Goal: Information Seeking & Learning: Learn about a topic

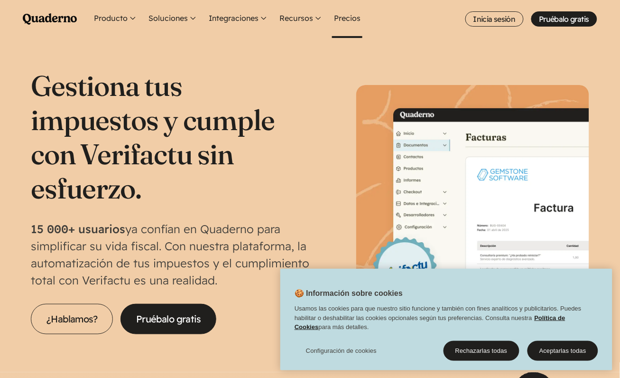
click at [343, 15] on link "Precios" at bounding box center [347, 19] width 30 height 38
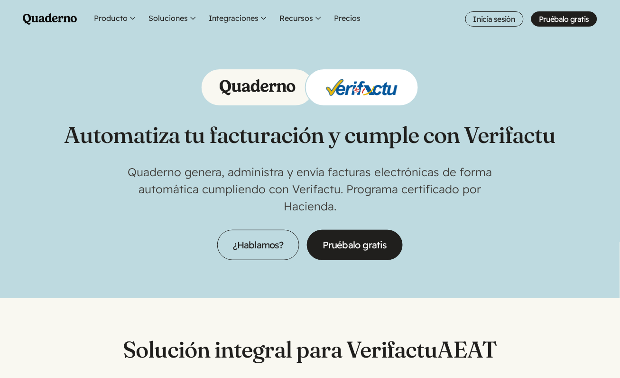
click at [53, 21] on icon "Quaderno Homepage" at bounding box center [50, 18] width 54 height 11
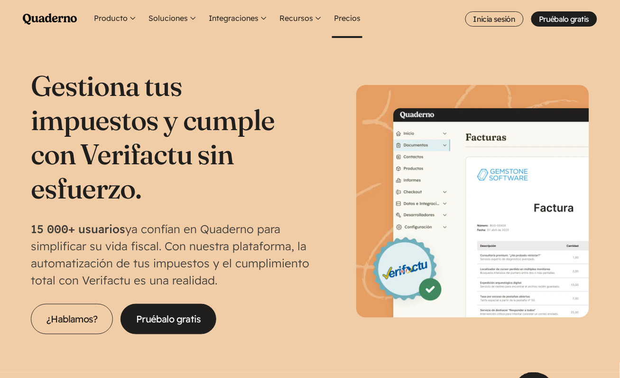
click at [342, 21] on link "Precios" at bounding box center [347, 19] width 30 height 38
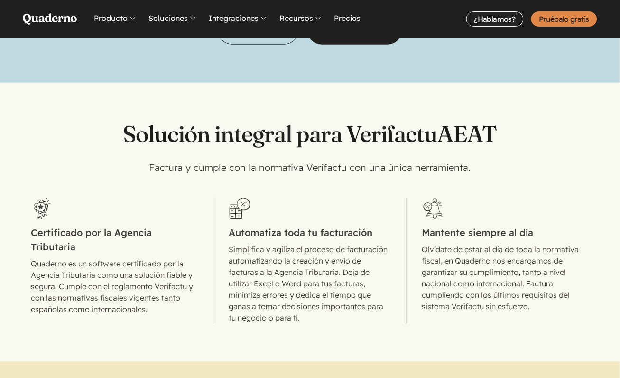
scroll to position [323, 0]
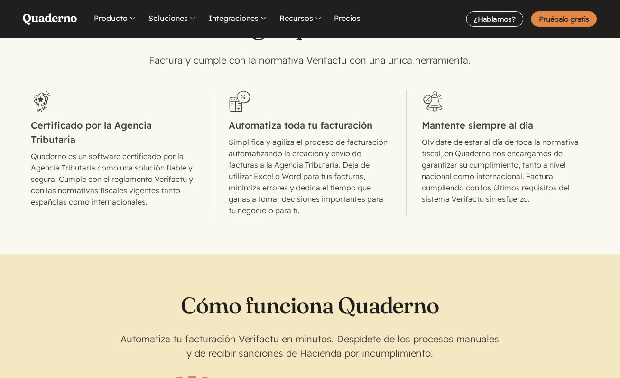
click at [324, 184] on p "Simplifica y agiliza el proceso de facturación automatizando la creación y enví…" at bounding box center [310, 177] width 162 height 80
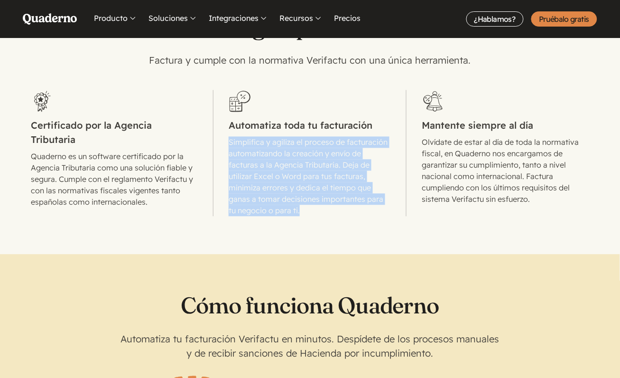
click at [325, 184] on p "Simplifica y agiliza el proceso de facturación automatizando la creación y enví…" at bounding box center [310, 177] width 162 height 80
click at [335, 187] on p "Simplifica y agiliza el proceso de facturación automatizando la creación y enví…" at bounding box center [310, 177] width 162 height 80
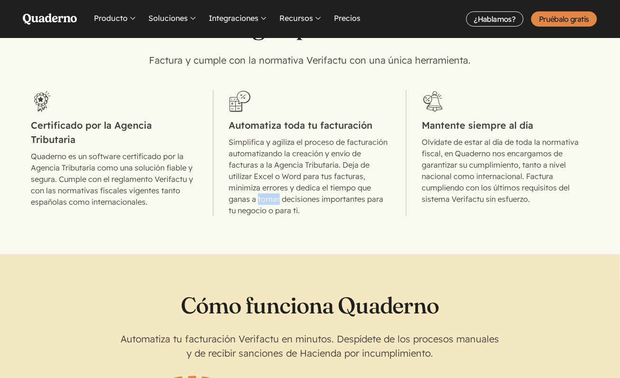
click at [335, 187] on p "Simplifica y agiliza el proceso de facturación automatizando la creación y enví…" at bounding box center [310, 177] width 162 height 80
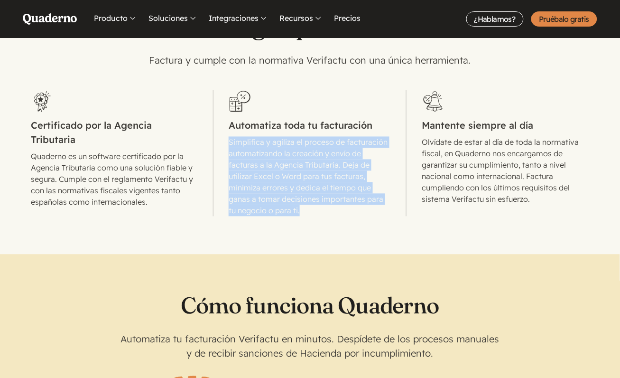
click at [335, 187] on p "Simplifica y agiliza el proceso de facturación automatizando la creación y enví…" at bounding box center [310, 177] width 162 height 80
click at [358, 199] on p "Simplifica y agiliza el proceso de facturación automatizando la creación y enví…" at bounding box center [310, 177] width 162 height 80
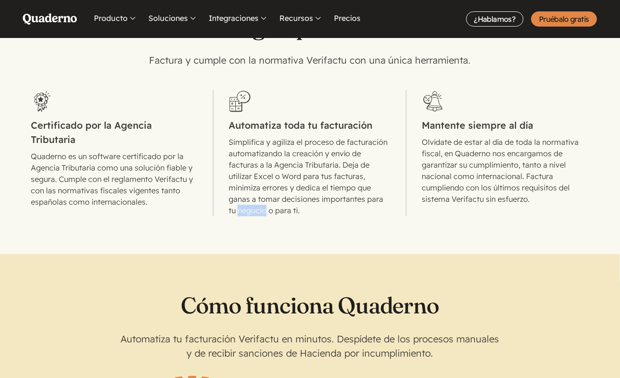
click at [358, 199] on p "Simplifica y agiliza el proceso de facturación automatizando la creación y enví…" at bounding box center [310, 177] width 162 height 80
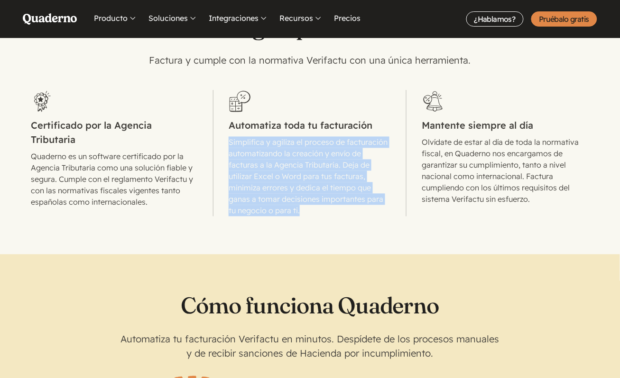
click at [358, 199] on p "Simplifica y agiliza el proceso de facturación automatizando la creación y enví…" at bounding box center [310, 177] width 162 height 80
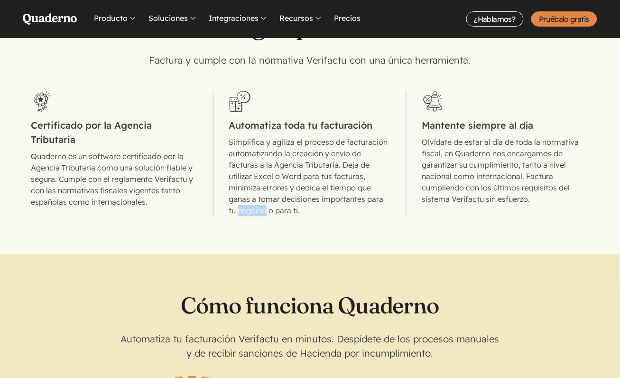
click at [358, 199] on p "Simplifica y agiliza el proceso de facturación automatizando la creación y enví…" at bounding box center [310, 177] width 162 height 80
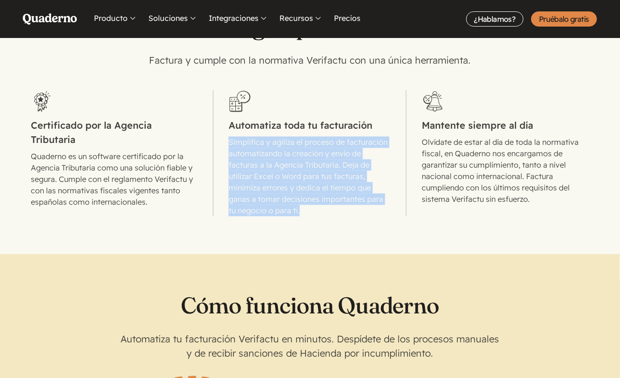
click at [358, 199] on p "Simplifica y agiliza el proceso de facturación automatizando la creación y enví…" at bounding box center [310, 177] width 162 height 80
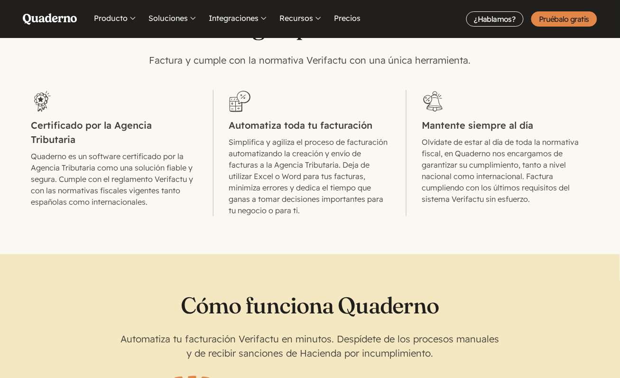
click at [358, 199] on p "Simplifica y agiliza el proceso de facturación automatizando la creación y enví…" at bounding box center [310, 177] width 162 height 80
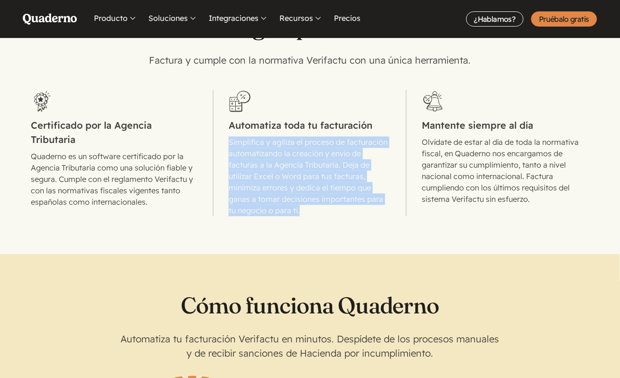
click at [358, 199] on p "Simplifica y agiliza el proceso de facturación automatizando la creación y enví…" at bounding box center [310, 177] width 162 height 80
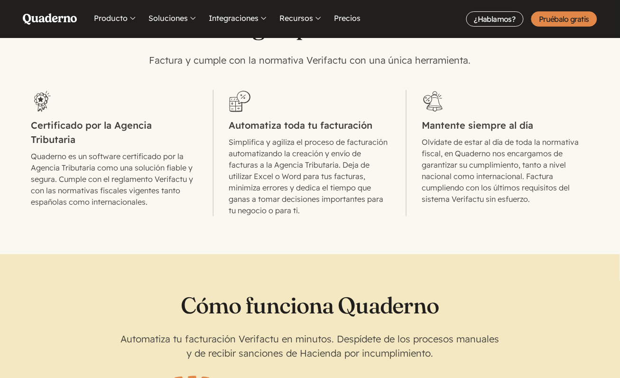
click at [492, 199] on p "Olvídate de estar al día de toda la normativa fiscal, en Quaderno nos encargamo…" at bounding box center [505, 171] width 167 height 68
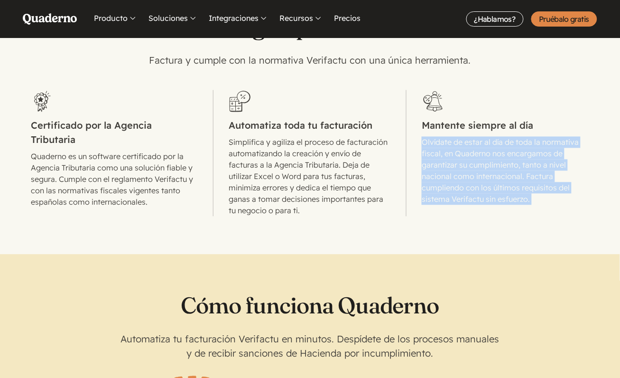
click at [492, 199] on p "Olvídate de estar al día de toda la normativa fiscal, en Quaderno nos encargamo…" at bounding box center [505, 171] width 167 height 68
click at [469, 201] on p "Olvídate de estar al día de toda la normativa fiscal, en Quaderno nos encargamo…" at bounding box center [505, 171] width 167 height 68
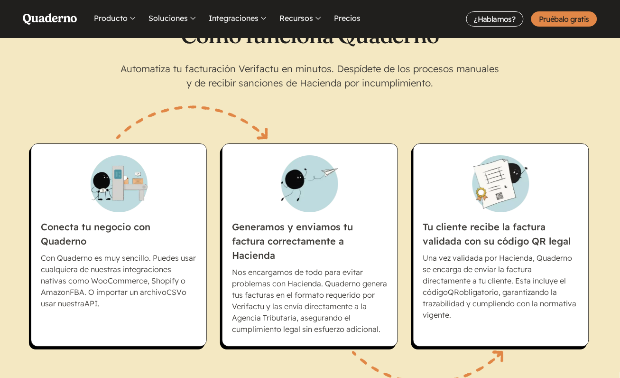
scroll to position [647, 0]
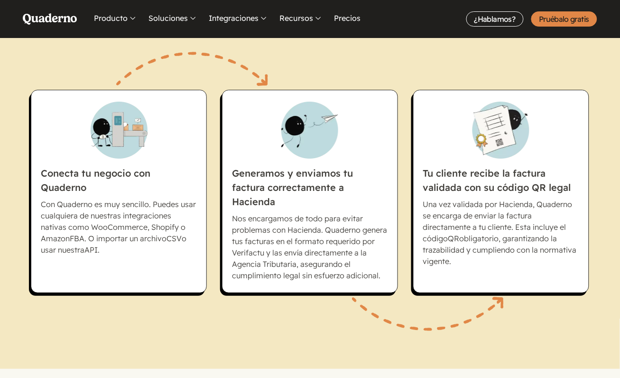
click at [341, 217] on p "Nos encargamos de todo para evitar problemas con Hacienda. Quaderno genera tus …" at bounding box center [310, 247] width 156 height 68
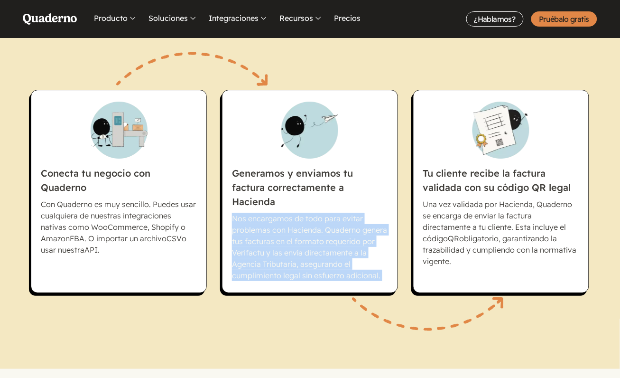
click at [341, 217] on p "Nos encargamos de todo para evitar problemas con Hacienda. Quaderno genera tus …" at bounding box center [310, 247] width 156 height 68
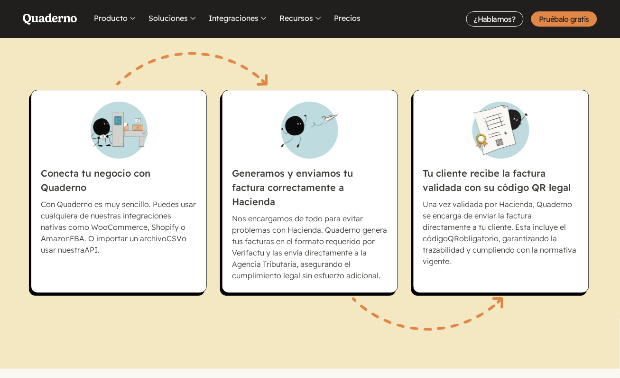
click at [343, 191] on h3 "Generamos y enviamos tu factura correctamente a Hacienda" at bounding box center [310, 155] width 156 height 107
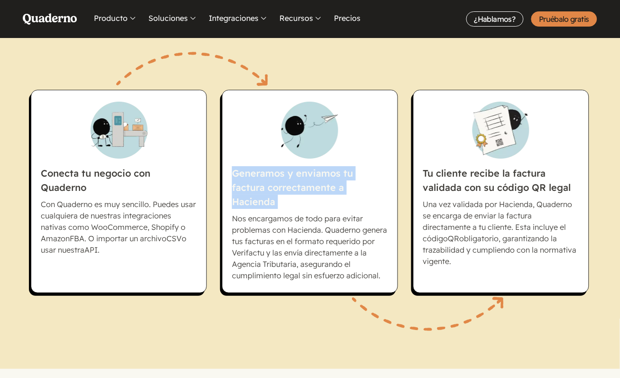
click at [343, 191] on h3 "Generamos y enviamos tu factura correctamente a Hacienda" at bounding box center [310, 155] width 156 height 107
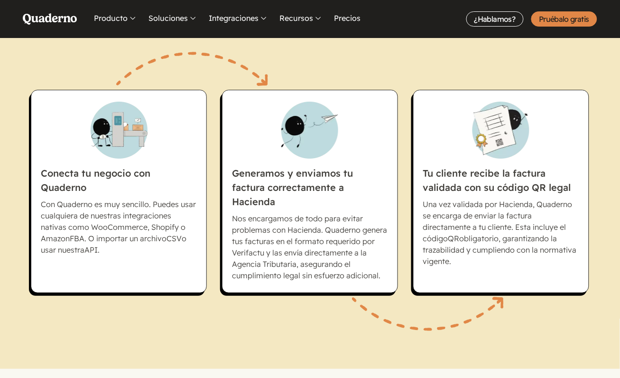
click at [340, 213] on p "Nos encargamos de todo para evitar problemas con Hacienda. Quaderno genera tus …" at bounding box center [310, 247] width 156 height 68
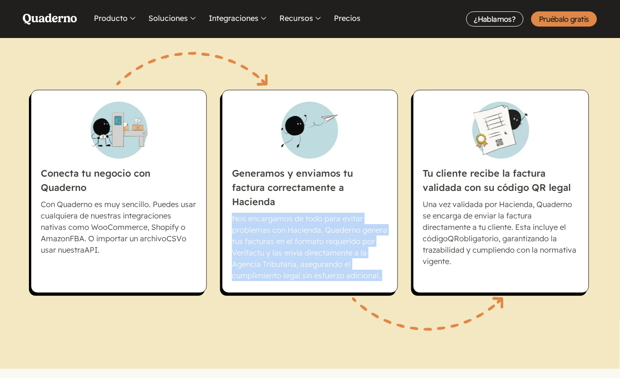
click at [340, 213] on p "Nos encargamos de todo para evitar problemas con Hacienda. Quaderno genera tus …" at bounding box center [310, 247] width 156 height 68
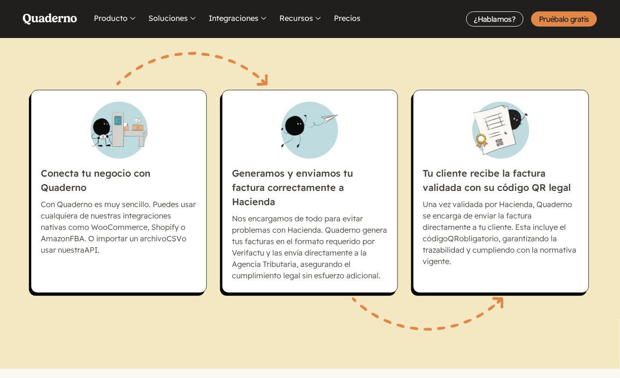
click at [469, 211] on p "Una vez validada por Hacienda, Quaderno se encarga de enviar la factura directa…" at bounding box center [501, 232] width 156 height 68
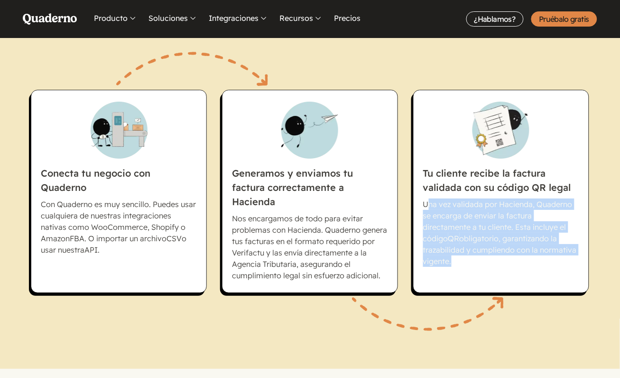
click at [469, 211] on p "Una vez validada por Hacienda, Quaderno se encarga de enviar la factura directa…" at bounding box center [501, 232] width 156 height 68
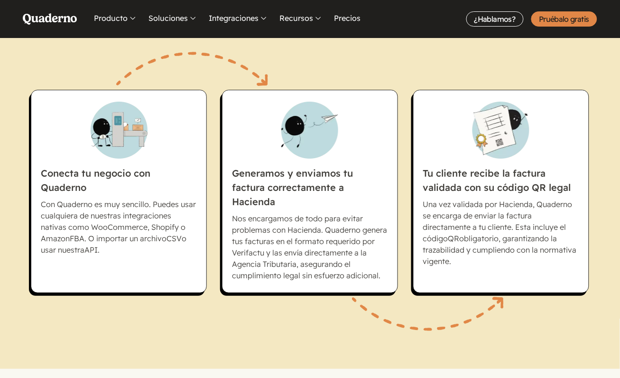
click at [482, 187] on h3 "Tu cliente recibe la factura validada con su código QR legal" at bounding box center [501, 148] width 156 height 93
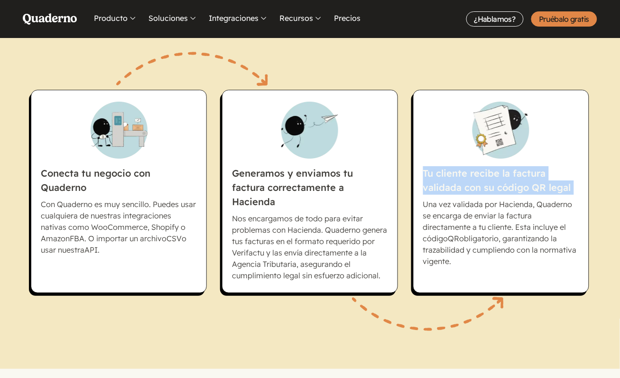
click at [482, 187] on h3 "Tu cliente recibe la factura validada con su código QR legal" at bounding box center [501, 148] width 156 height 93
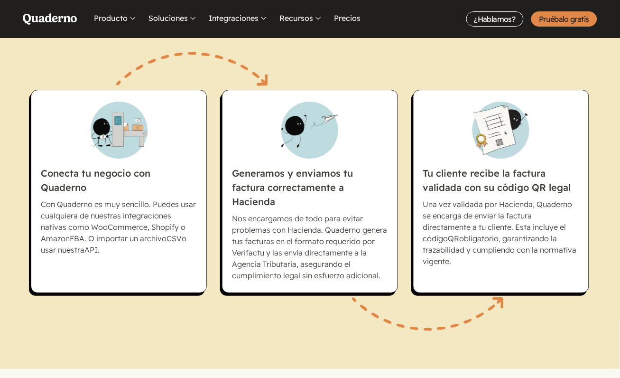
click at [478, 210] on p "Una vez validada por Hacienda, Quaderno se encarga de enviar la factura directa…" at bounding box center [501, 232] width 156 height 68
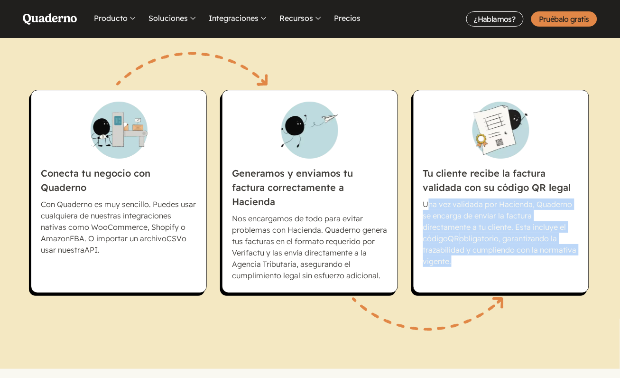
click at [478, 210] on p "Una vez validada por Hacienda, Quaderno se encarga de enviar la factura directa…" at bounding box center [501, 232] width 156 height 68
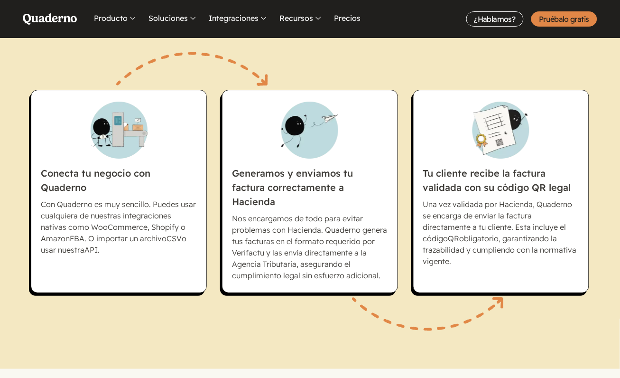
click at [405, 254] on ol "Conecta tu negocio con Quaderno Con Quaderno es muy sencillo. Puedes usar cualq…" at bounding box center [310, 191] width 558 height 279
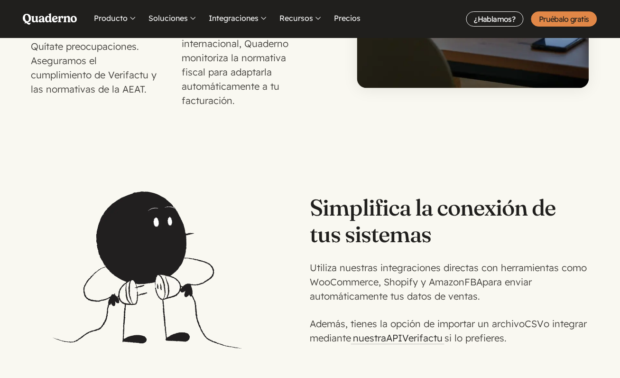
scroll to position [1318, 0]
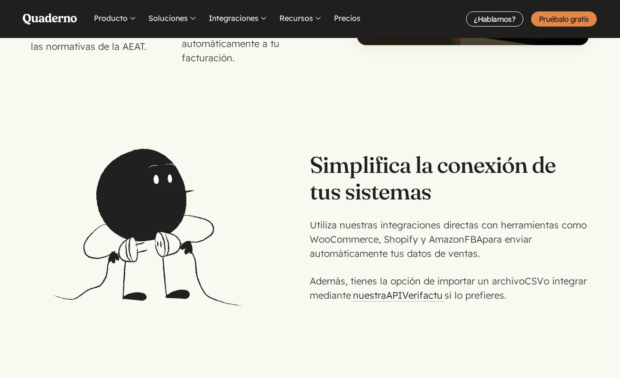
click at [364, 167] on h2 "Simplifica la conexión de tus sistemas" at bounding box center [449, 177] width 279 height 53
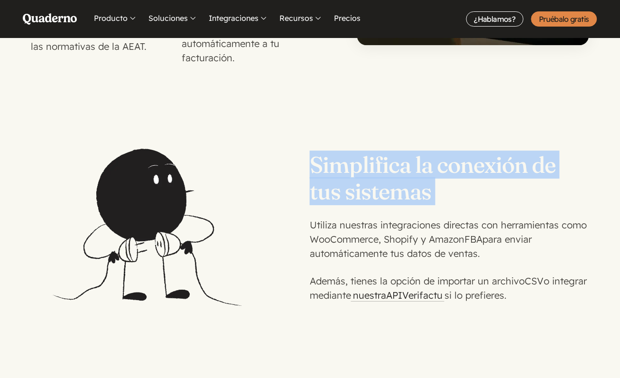
click at [364, 167] on h2 "Simplifica la conexión de tus sistemas" at bounding box center [449, 177] width 279 height 53
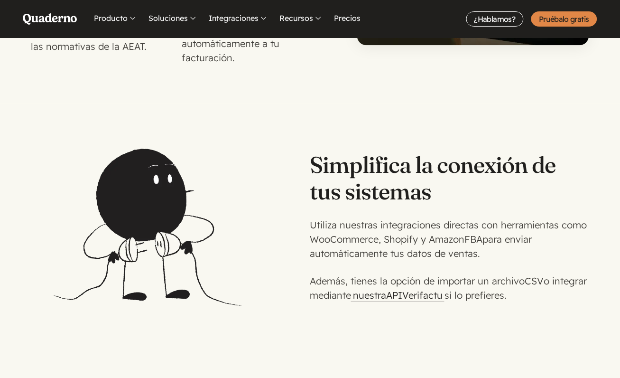
click at [331, 242] on p "Utiliza nuestras integraciones directas con herramientas como WooCommerce, Shop…" at bounding box center [449, 239] width 279 height 43
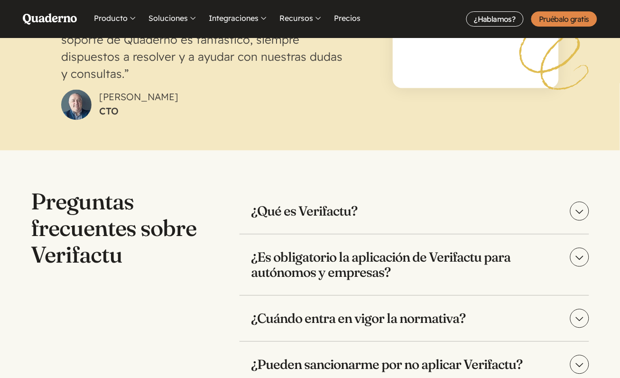
scroll to position [1902, 0]
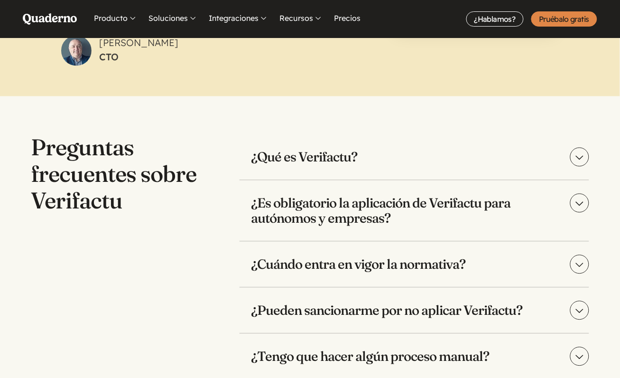
click at [349, 148] on h3 "¿Qué es Verifactu?" at bounding box center [414, 157] width 349 height 46
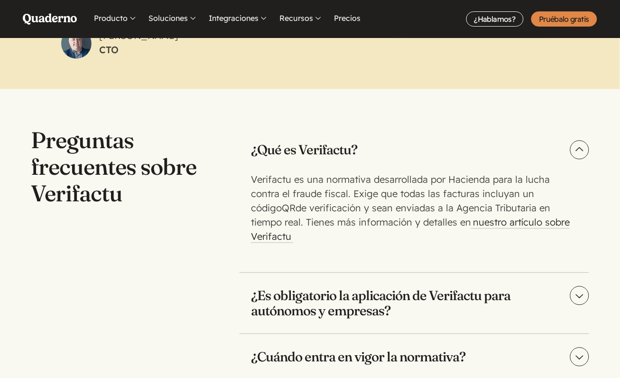
scroll to position [2005, 0]
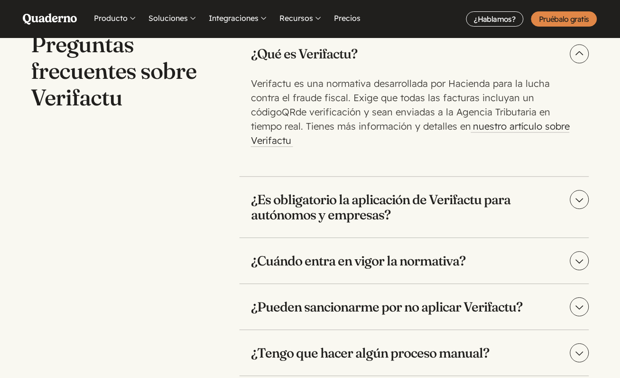
click at [375, 238] on h3 "¿Cuándo entra en vigor la normativa?" at bounding box center [414, 261] width 349 height 46
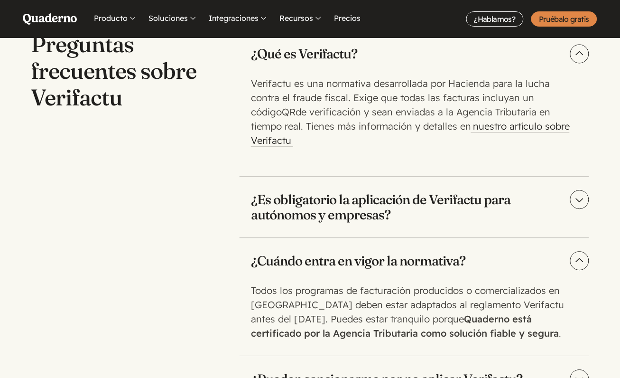
scroll to position [2062, 0]
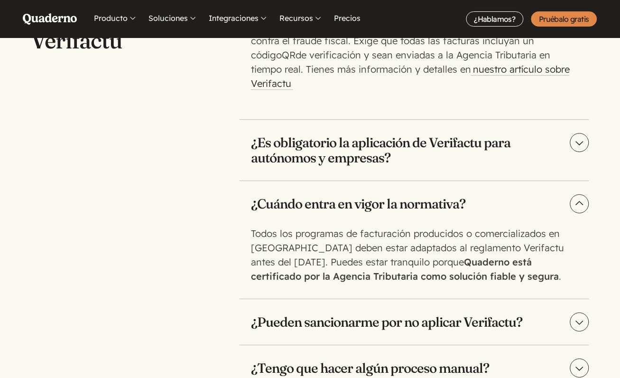
click at [380, 299] on h3 "¿Pueden sancionarme por no aplicar Verifactu?" at bounding box center [414, 322] width 349 height 46
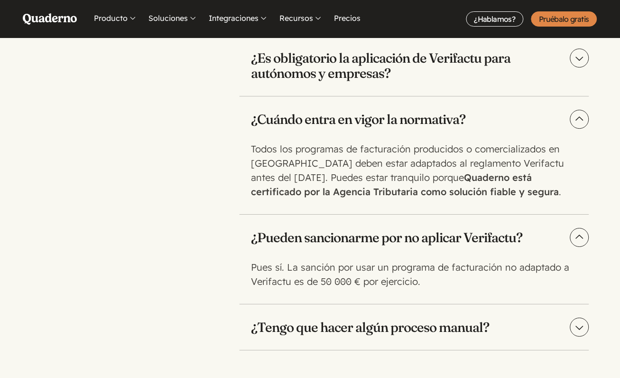
scroll to position [2220, 0]
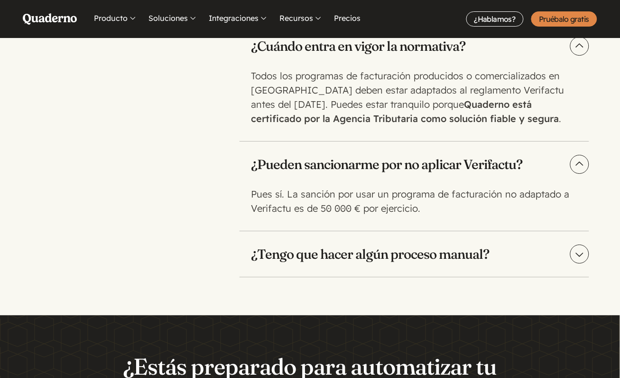
click at [389, 247] on h3 "¿Tengo que hacer algún proceso manual?" at bounding box center [414, 254] width 349 height 46
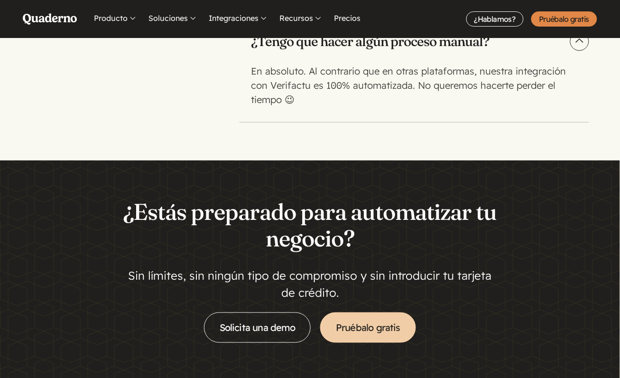
scroll to position [2602, 0]
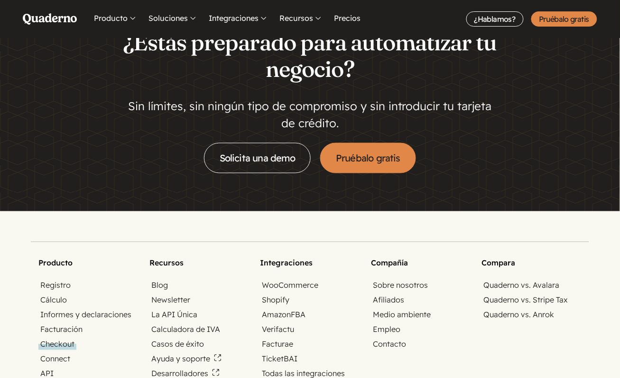
click at [46, 339] on link "Checkout" at bounding box center [57, 344] width 38 height 11
